Goal: Transaction & Acquisition: Obtain resource

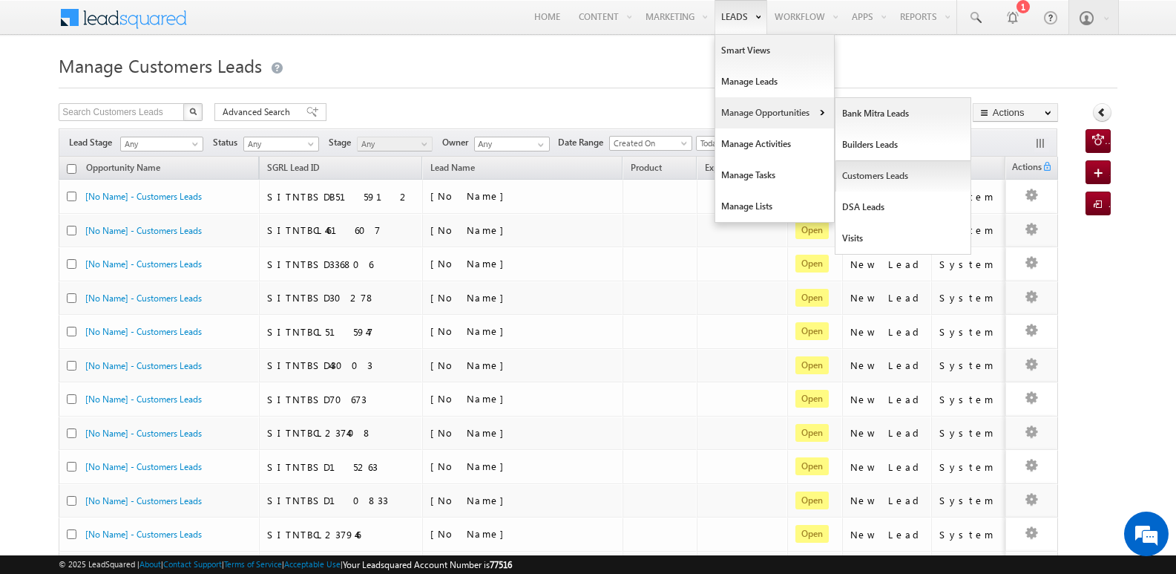
click at [876, 174] on link "Customers Leads" at bounding box center [904, 175] width 136 height 31
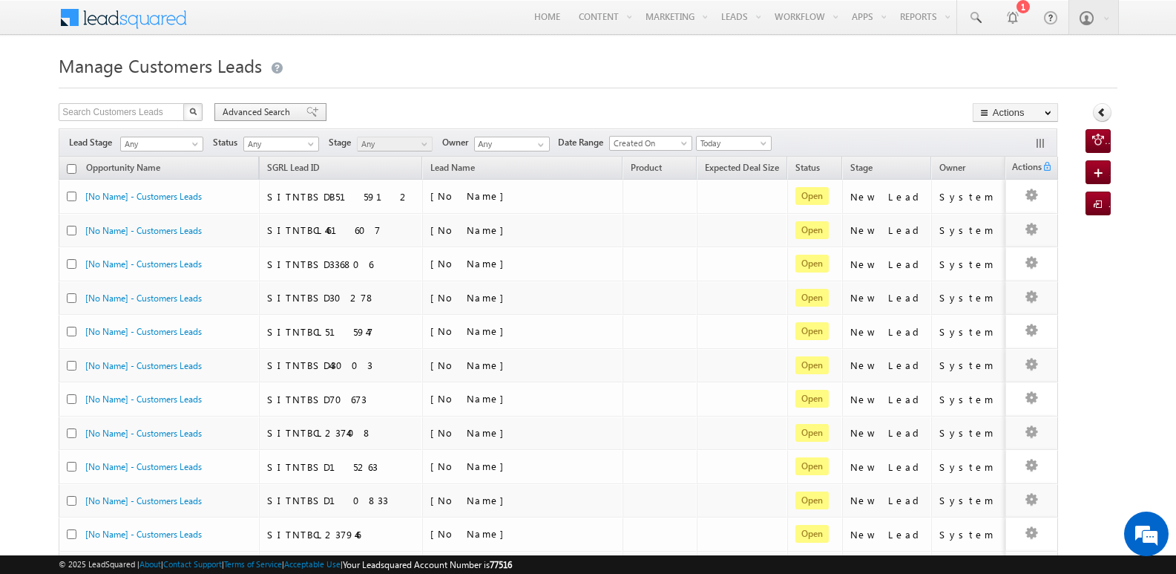
click at [309, 109] on div "Advanced Search" at bounding box center [270, 112] width 112 height 18
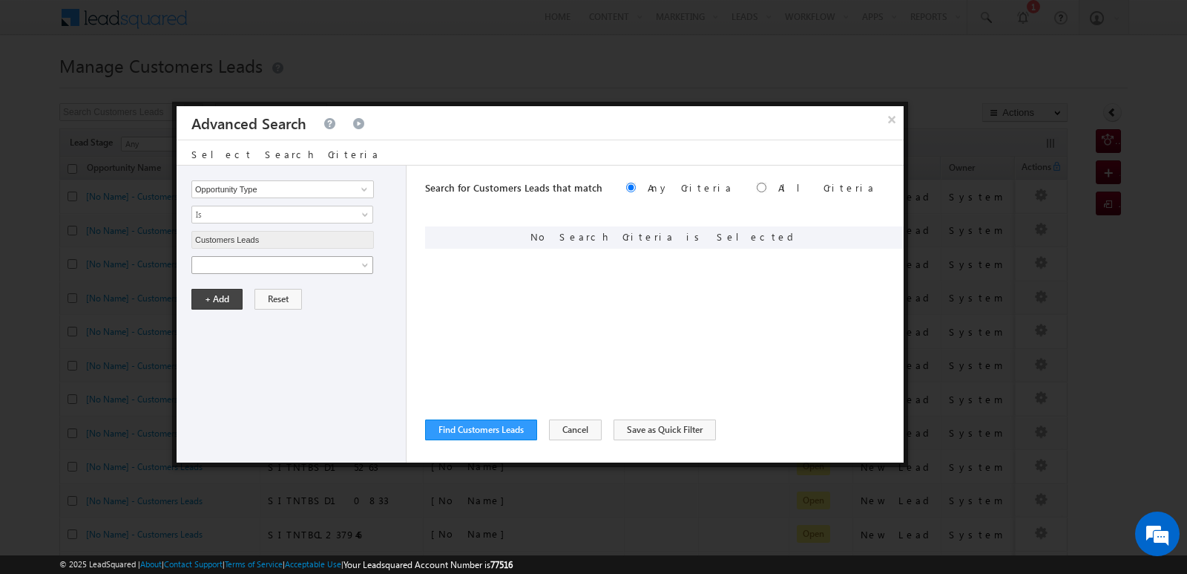
click at [330, 263] on span at bounding box center [272, 264] width 161 height 13
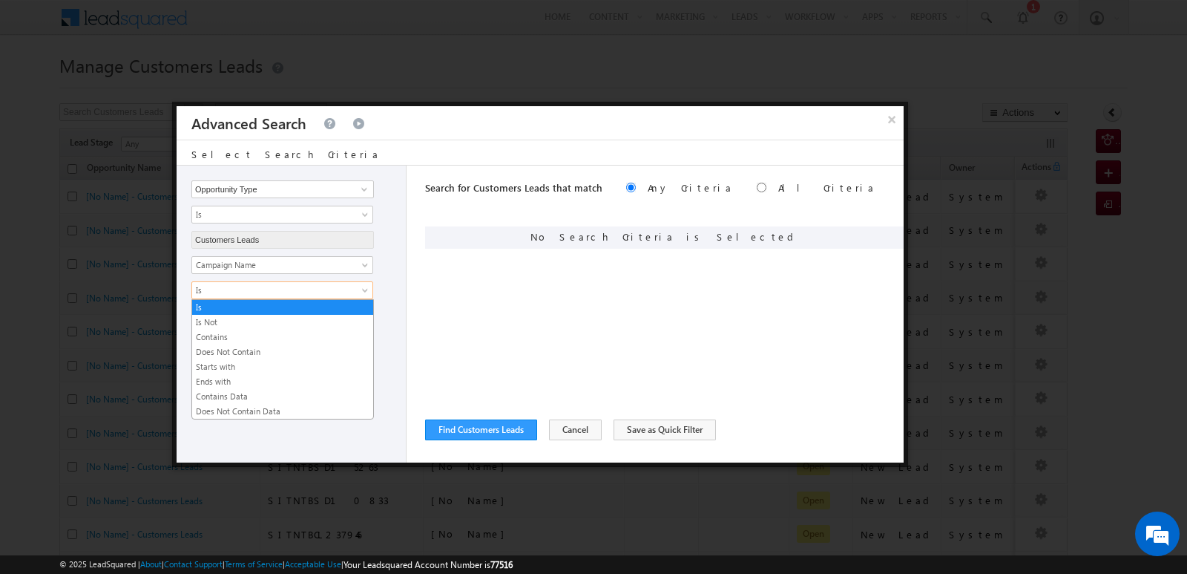
click at [292, 289] on span "Is" at bounding box center [272, 289] width 161 height 13
click at [256, 338] on link "Contains" at bounding box center [282, 336] width 181 height 13
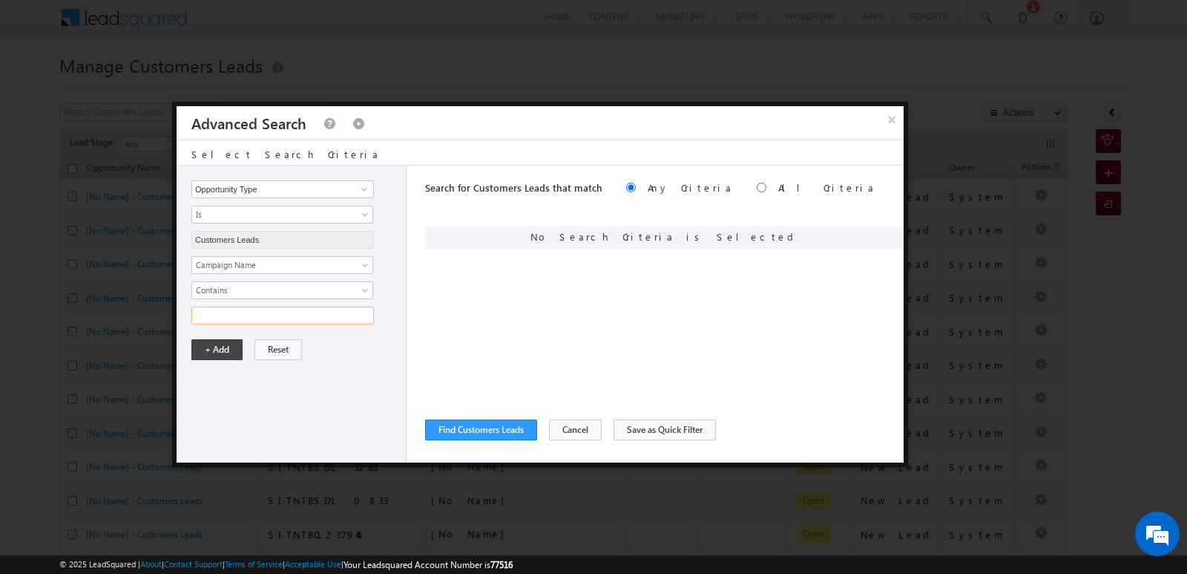
click at [255, 317] on input "text" at bounding box center [282, 315] width 183 height 18
type input "16SEP25"
click at [364, 378] on div "Opportunity Type Lead Owner Sales Group Prospect Id Address 1 Address 2 Age Ass…" at bounding box center [292, 313] width 230 height 297
click at [222, 355] on button "+ Add" at bounding box center [216, 349] width 51 height 21
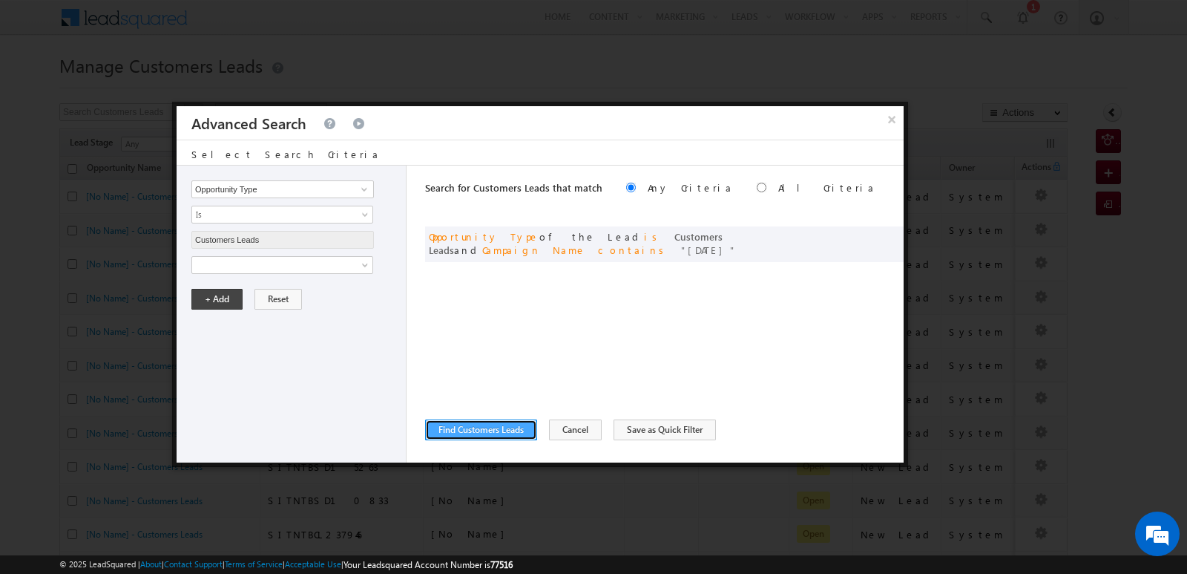
click at [489, 431] on button "Find Customers Leads" at bounding box center [481, 429] width 112 height 21
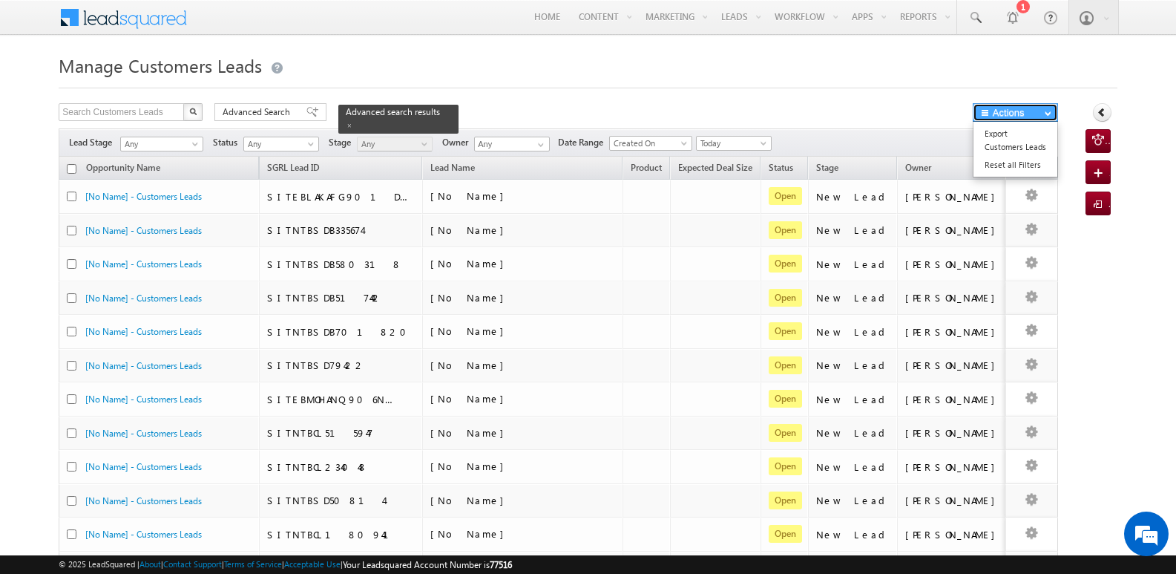
click at [1015, 117] on button "Actions" at bounding box center [1015, 112] width 85 height 19
click at [1006, 148] on link "Export Customers Leads" at bounding box center [1016, 140] width 84 height 31
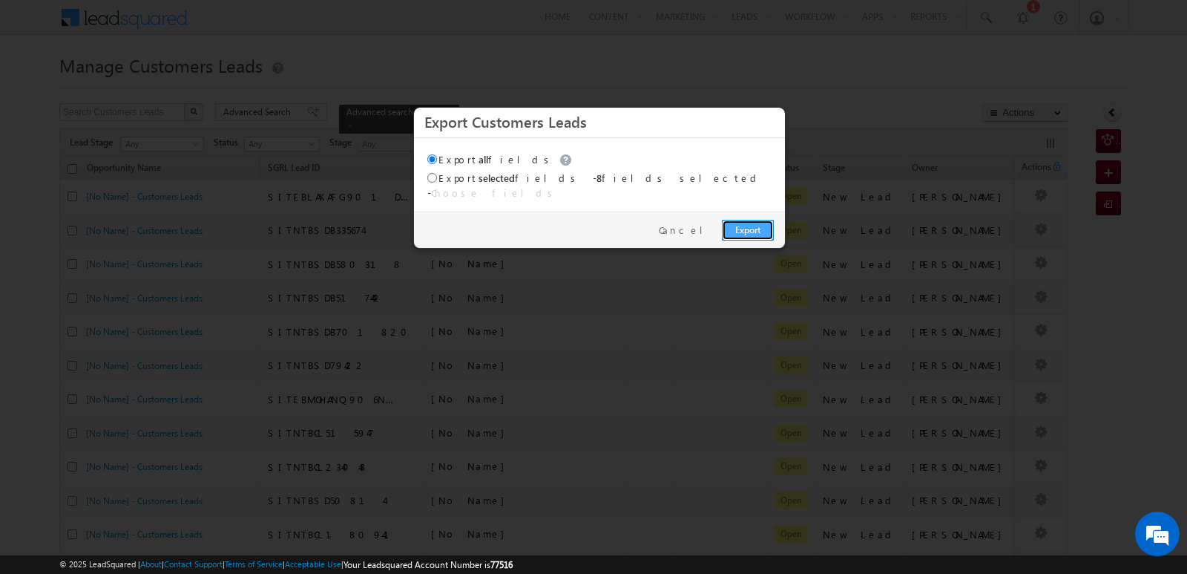
click at [755, 221] on link "Export" at bounding box center [748, 230] width 52 height 21
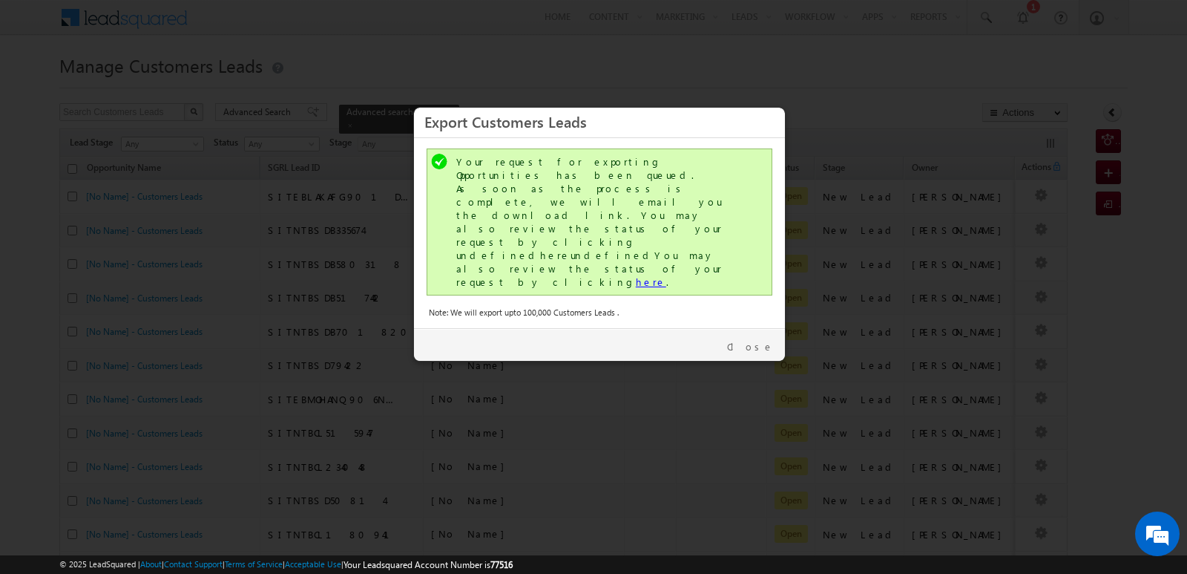
click at [636, 275] on link "here" at bounding box center [651, 281] width 30 height 13
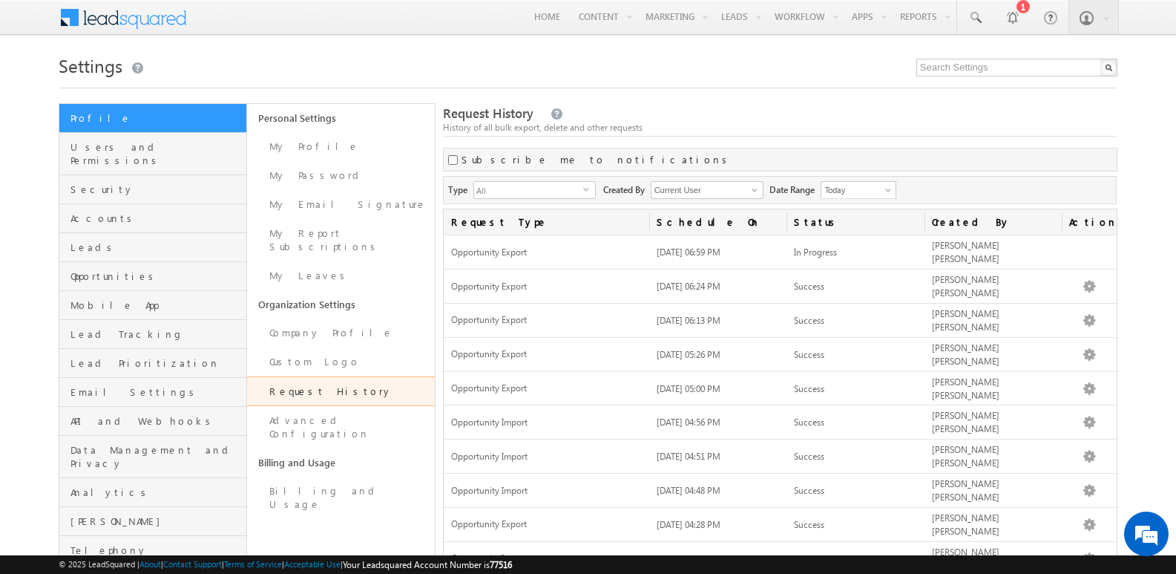
click at [964, 114] on div "Request History History of all bulk export, delete and other requests" at bounding box center [780, 121] width 675 height 32
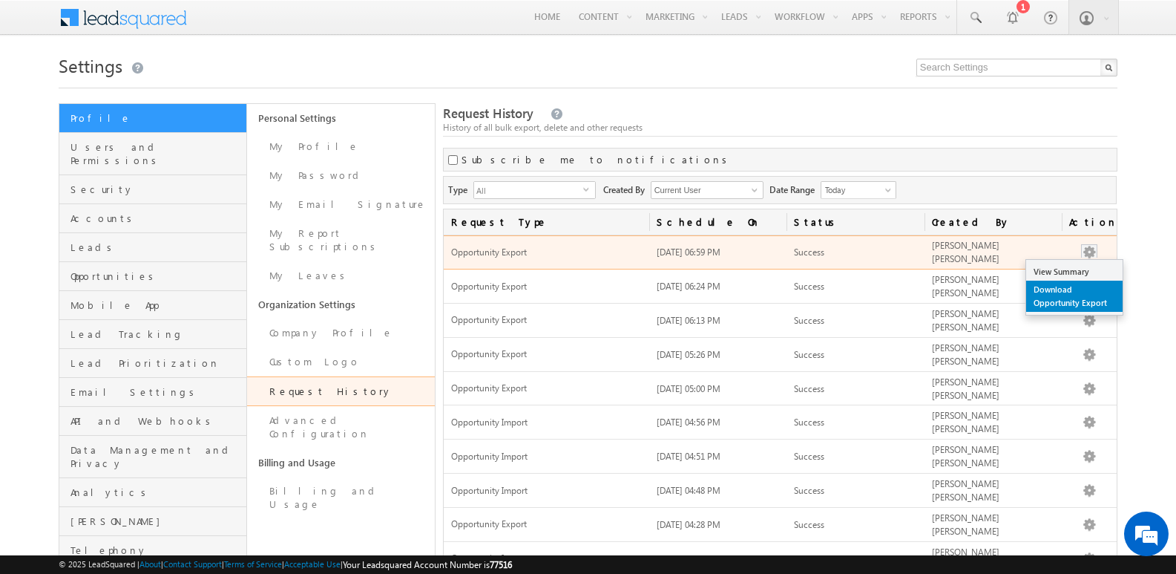
click at [1064, 299] on link "Download Opportunity Export" at bounding box center [1074, 295] width 96 height 31
